Goal: Check status: Check status

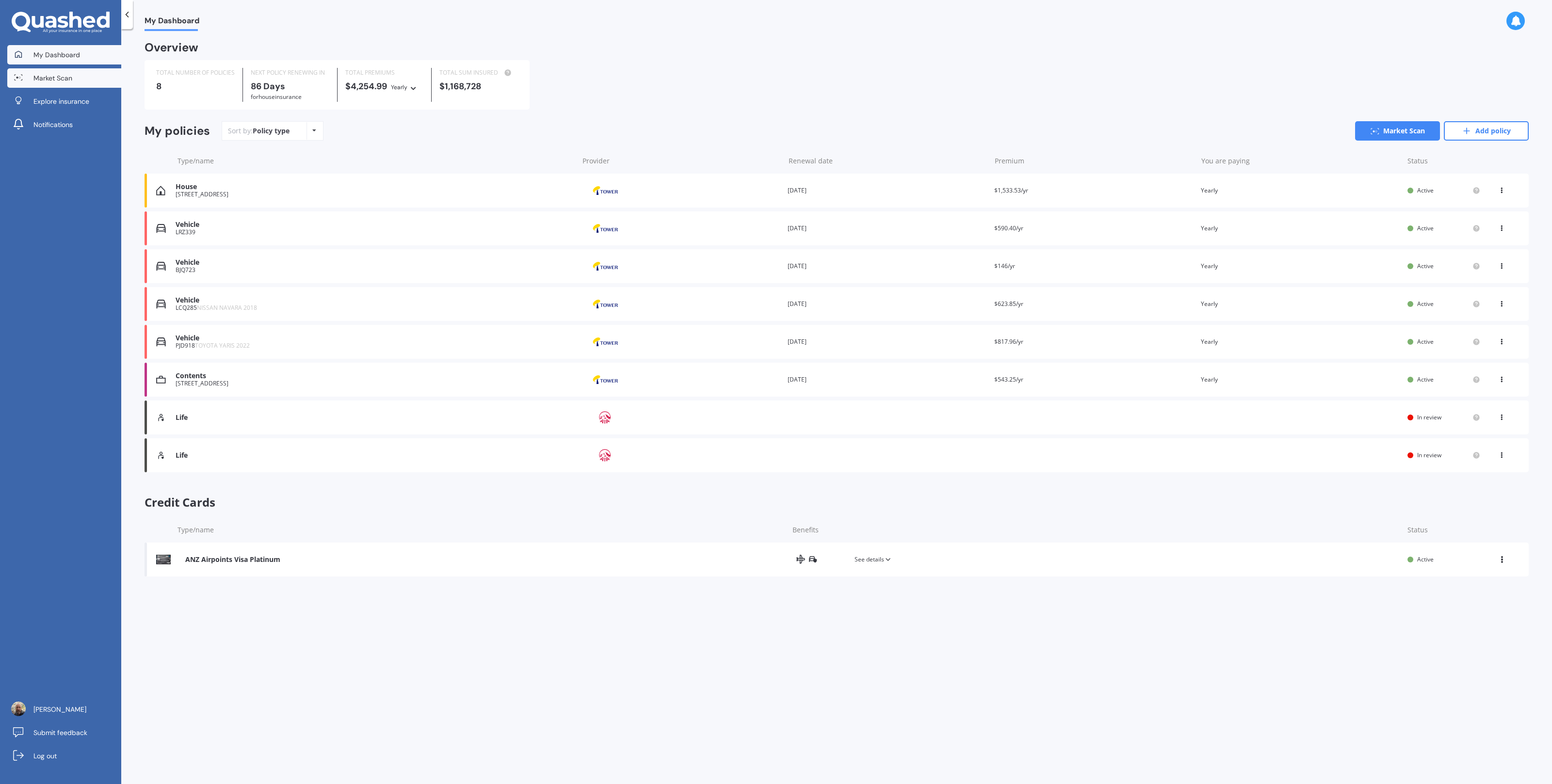
click at [65, 84] on link "Market Scan" at bounding box center [64, 78] width 114 height 20
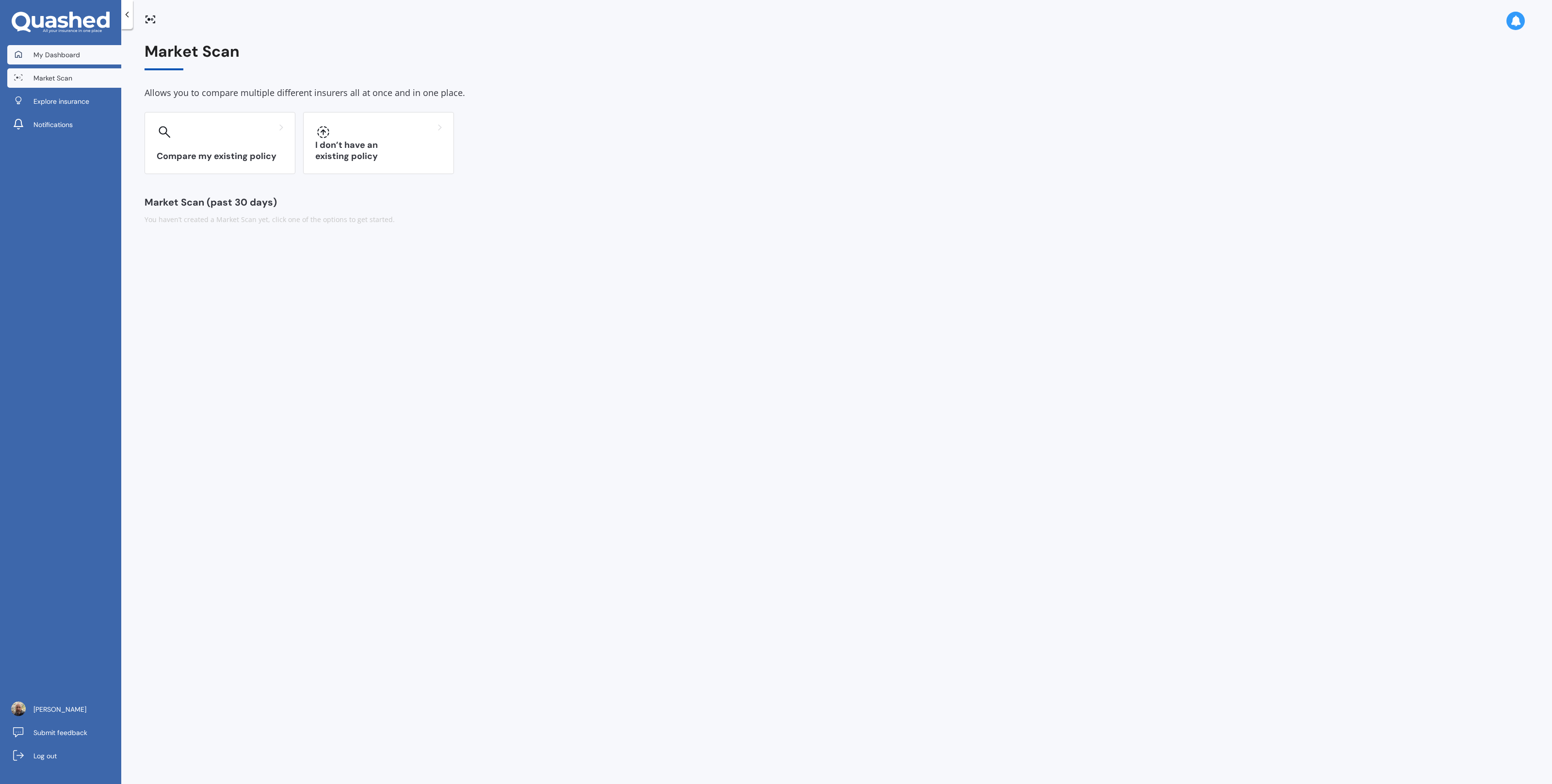
click at [41, 50] on span "My Dashboard" at bounding box center [57, 54] width 47 height 9
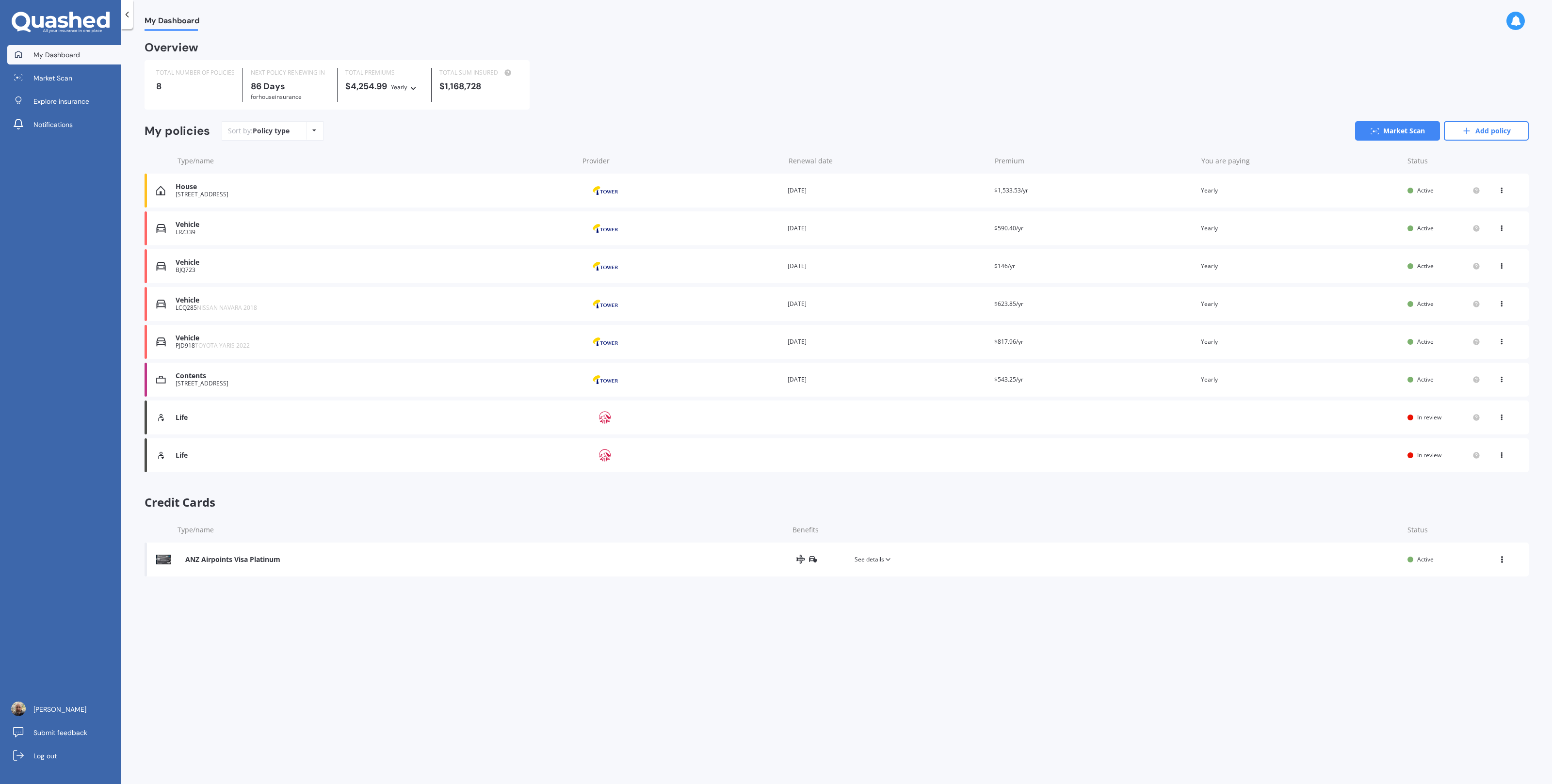
click at [178, 450] on div "Life Provider Renewal date Premium You are paying Status In review View option …" at bounding box center [837, 455] width 1384 height 34
click at [187, 411] on div "Life Provider Renewal date Premium You are paying Status In review View option …" at bounding box center [837, 417] width 1384 height 34
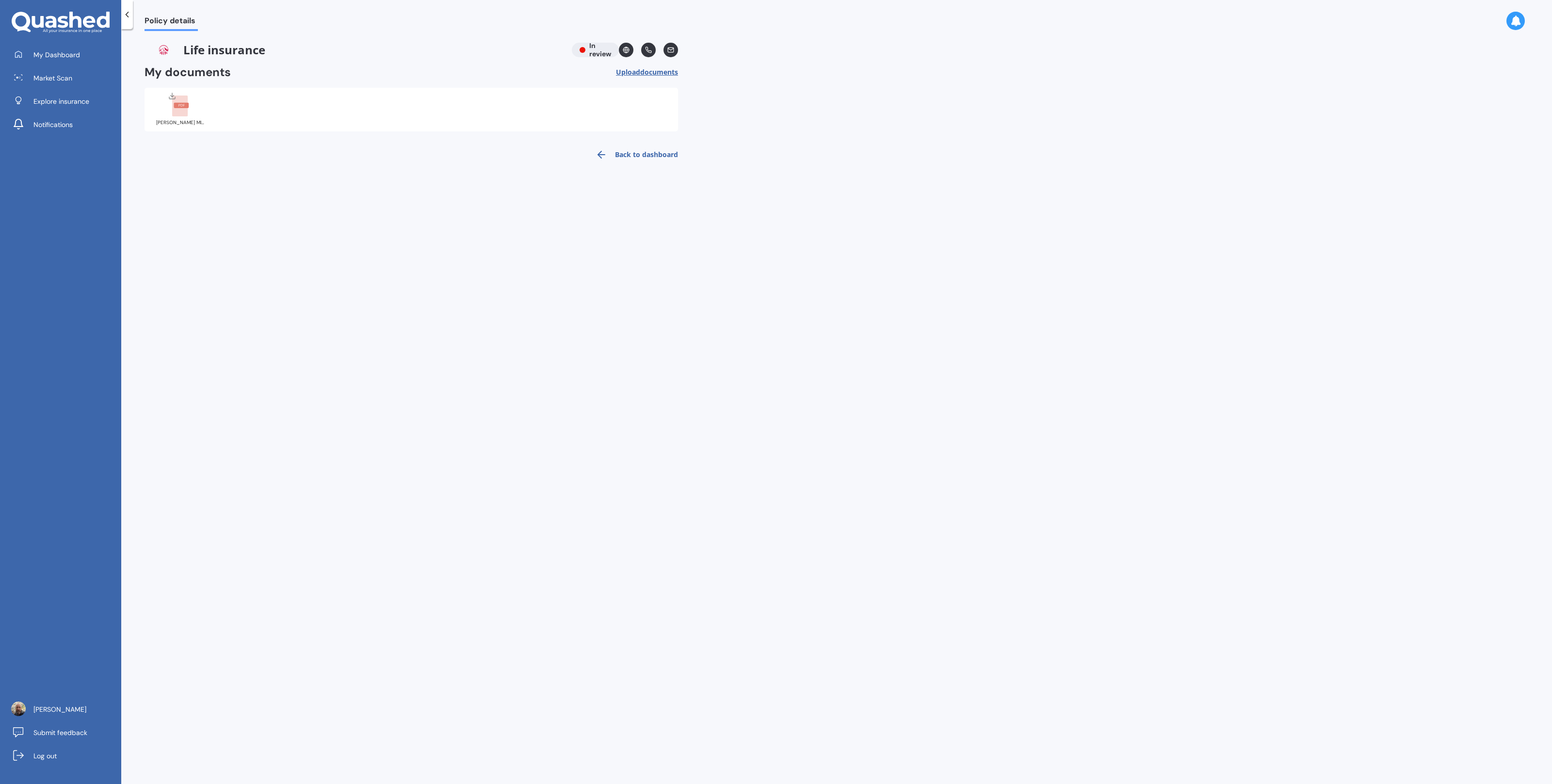
click at [174, 103] on rect at bounding box center [180, 105] width 15 height 5
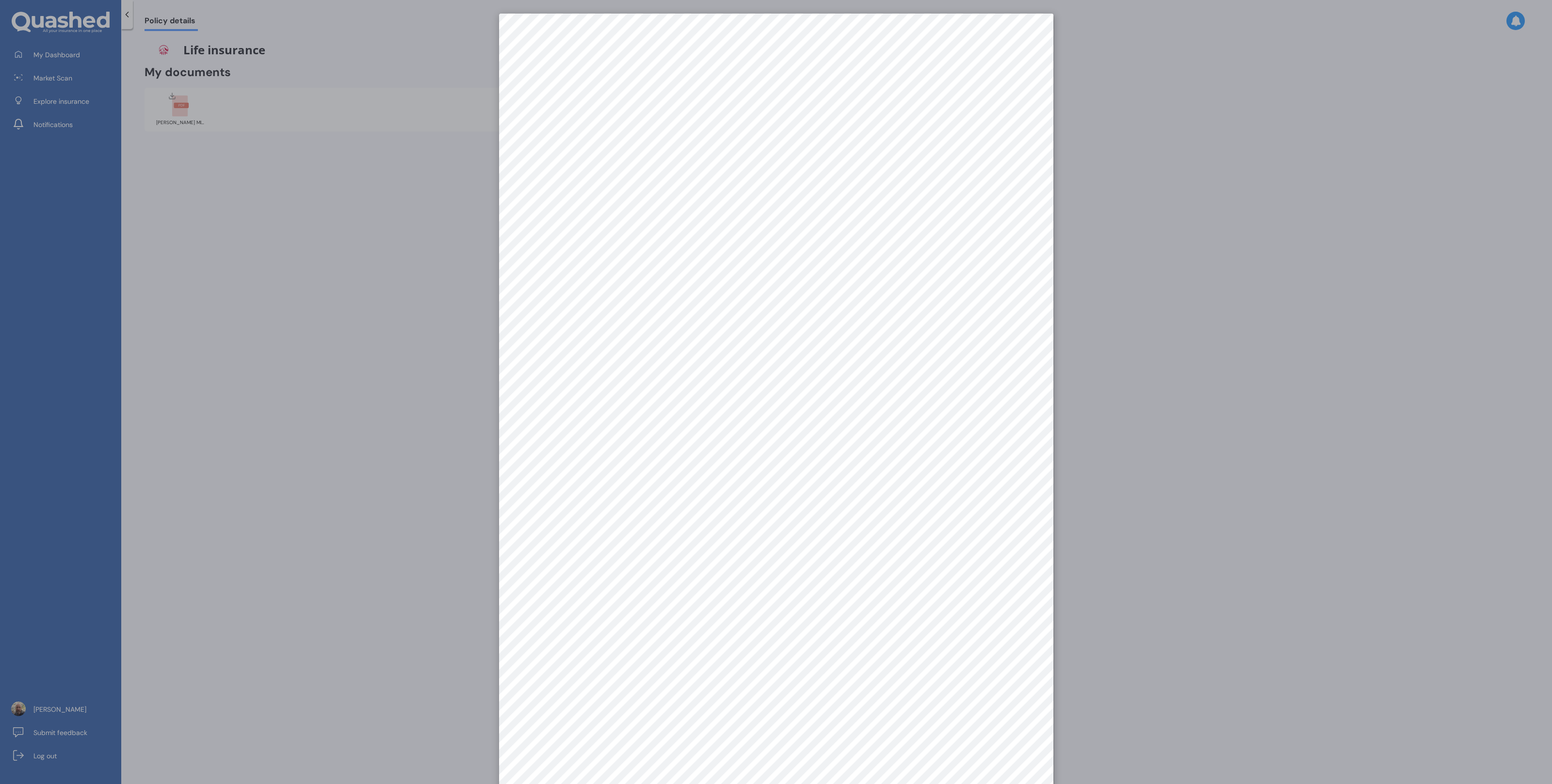
click at [421, 264] on div at bounding box center [776, 392] width 1552 height 784
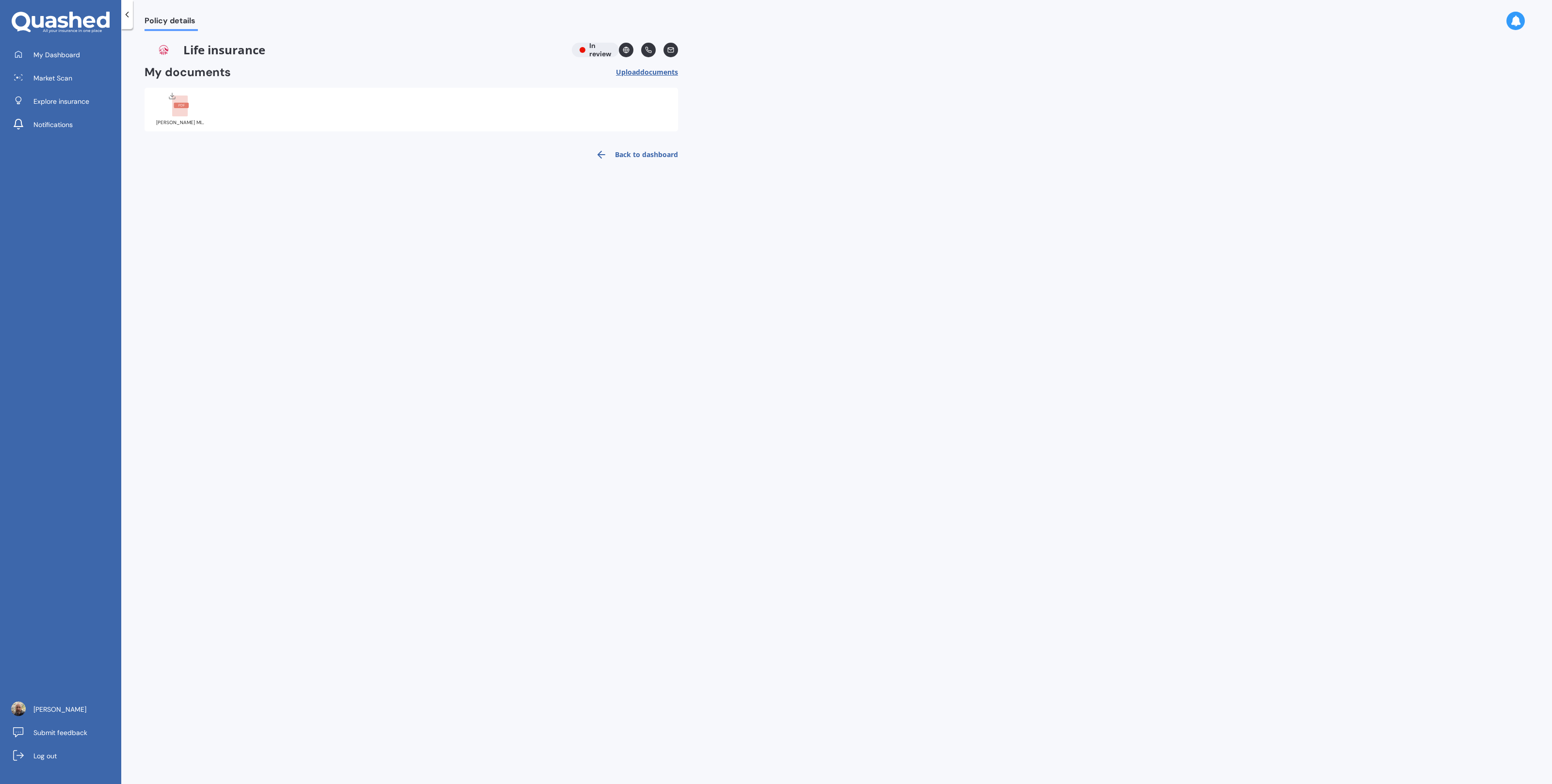
click at [659, 72] on span "documents" at bounding box center [659, 72] width 38 height 9
click at [593, 53] on div "Life insurance In review" at bounding box center [411, 50] width 533 height 15
click at [585, 54] on div "Life insurance In review" at bounding box center [411, 50] width 533 height 15
click at [69, 55] on span "My Dashboard" at bounding box center [57, 54] width 47 height 9
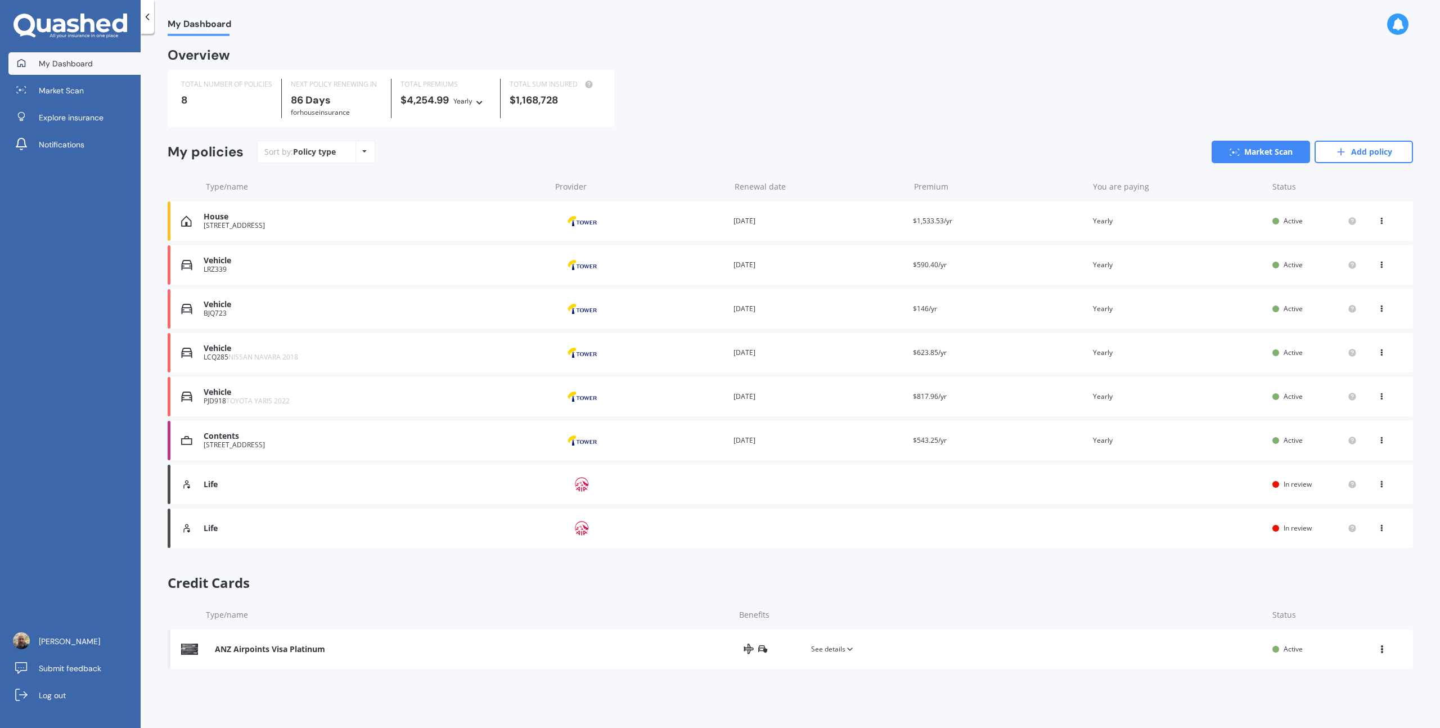
click at [581, 485] on img at bounding box center [582, 484] width 56 height 21
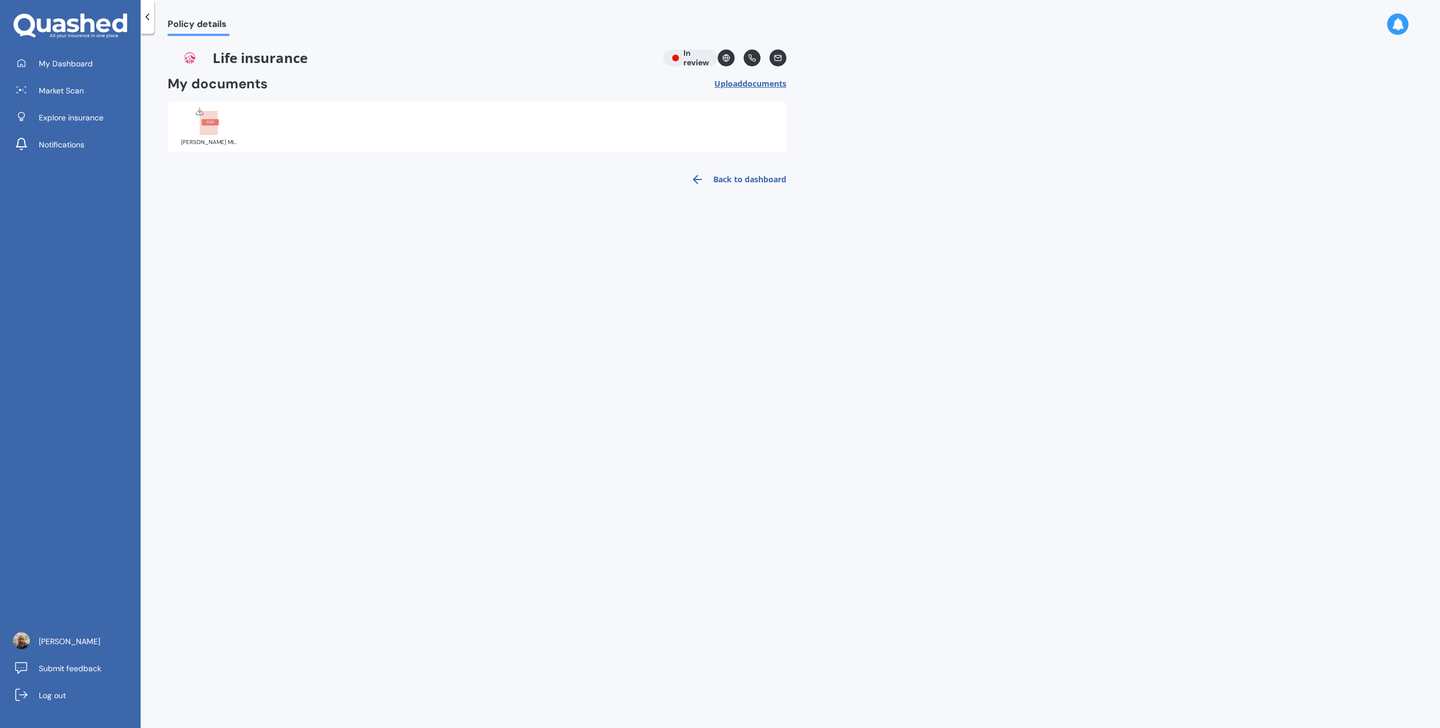
click at [743, 180] on link "Back to dashboard" at bounding box center [735, 179] width 102 height 27
